Goal: Information Seeking & Learning: Learn about a topic

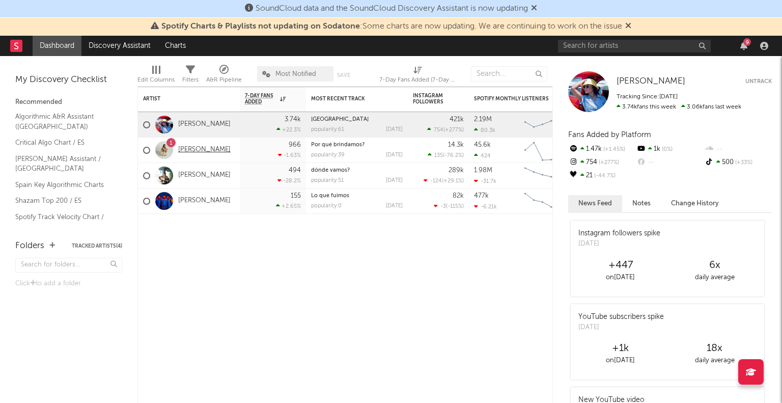
click at [189, 152] on link "[PERSON_NAME]" at bounding box center [204, 150] width 52 height 9
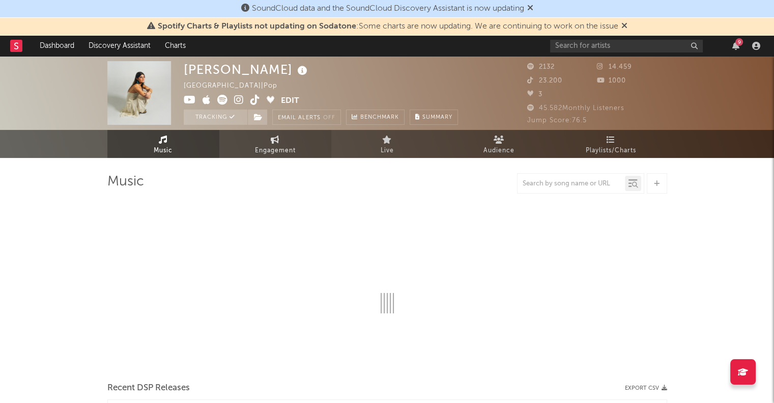
click at [263, 148] on span "Engagement" at bounding box center [275, 151] width 41 height 12
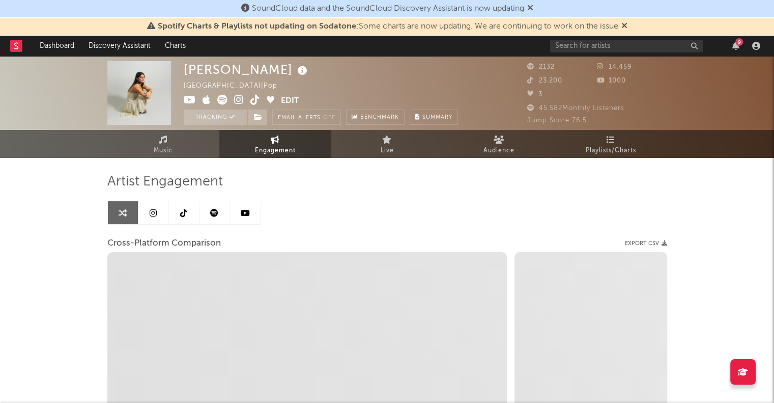
select select "1w"
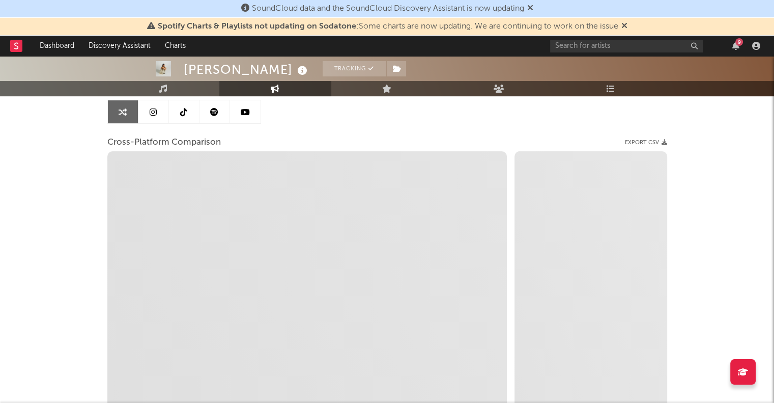
select select "1m"
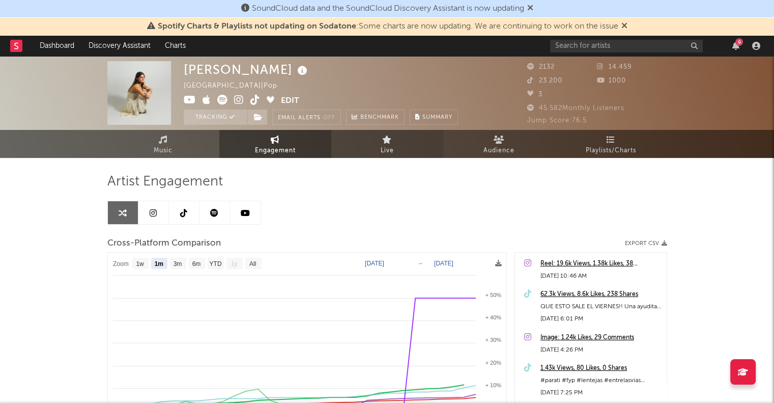
click at [395, 140] on link "Live" at bounding box center [387, 144] width 112 height 28
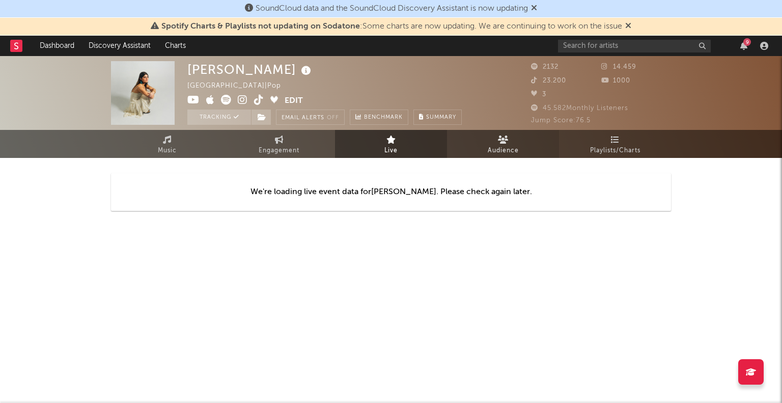
click at [529, 154] on link "Audience" at bounding box center [503, 144] width 112 height 28
